Goal: Navigation & Orientation: Find specific page/section

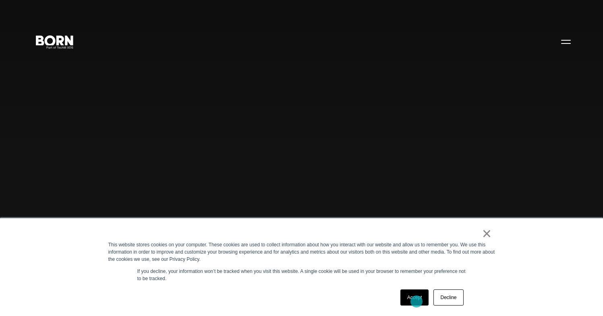
click at [416, 302] on link "Accept" at bounding box center [414, 297] width 29 height 16
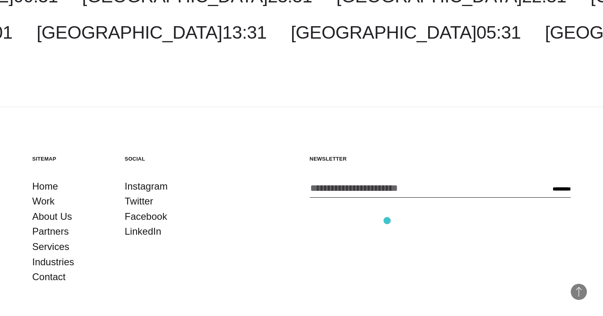
scroll to position [2292, 0]
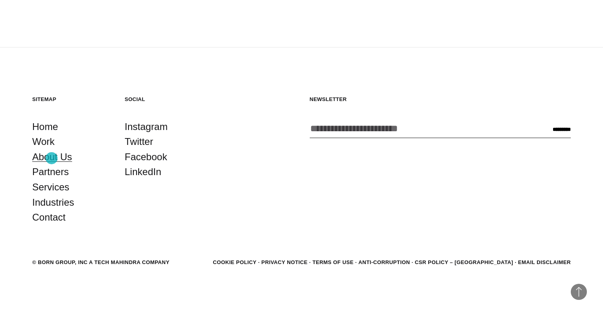
click at [52, 159] on link "About Us" at bounding box center [52, 156] width 40 height 15
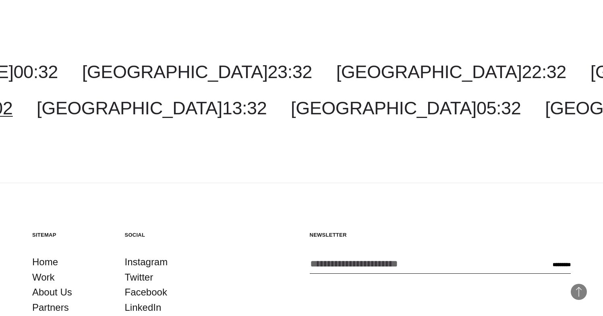
scroll to position [2657, 0]
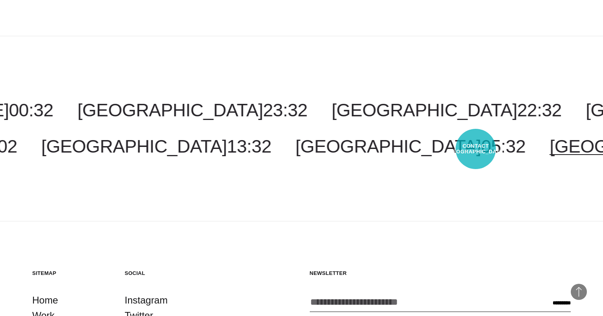
select select "*******"
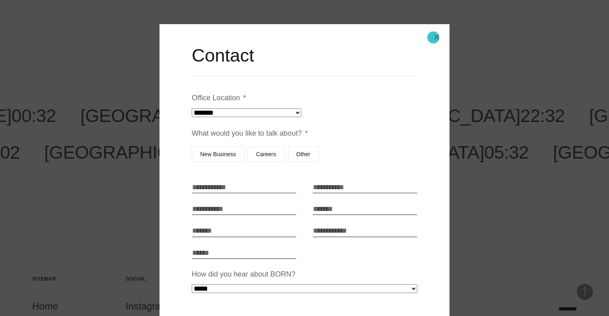
click at [433, 37] on button "Close modal" at bounding box center [436, 36] width 19 height 19
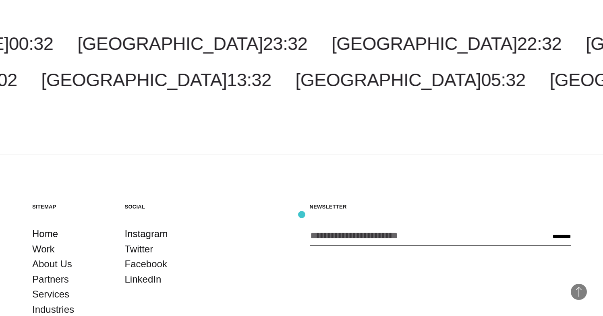
scroll to position [2831, 0]
